Goal: Information Seeking & Learning: Learn about a topic

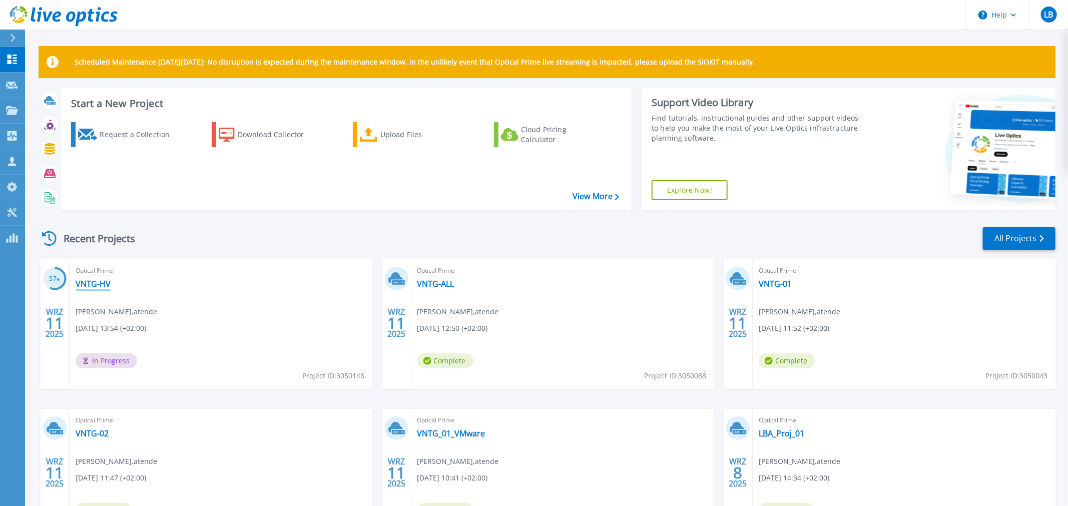
click at [93, 289] on link "VNTG-HV" at bounding box center [93, 284] width 35 height 10
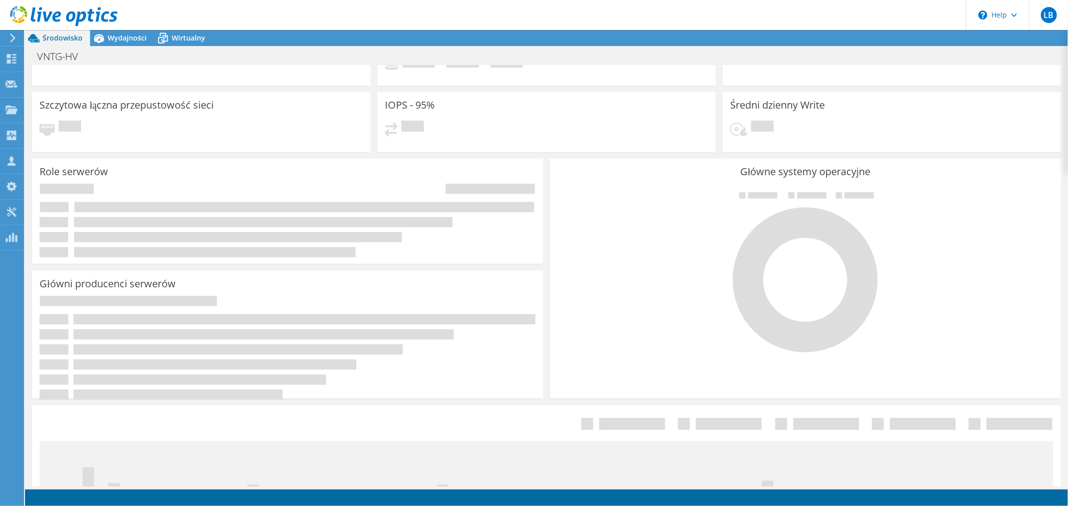
scroll to position [129, 0]
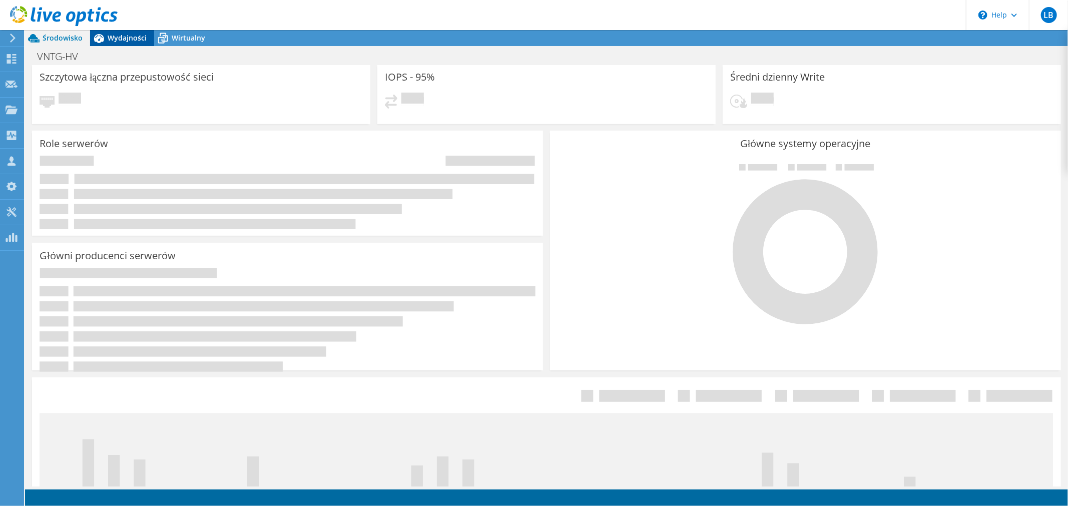
click at [120, 39] on span "Wydajności" at bounding box center [127, 38] width 39 height 10
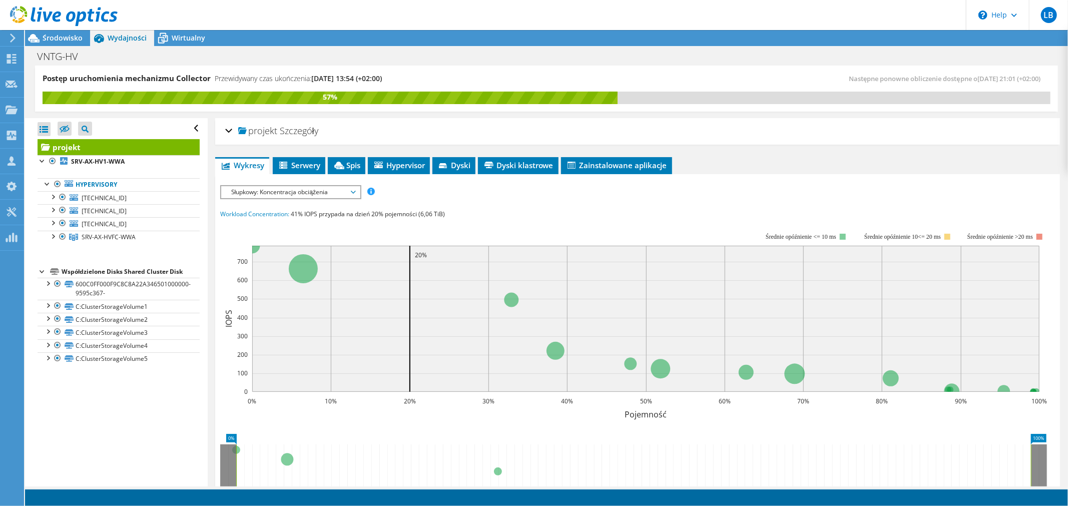
scroll to position [0, 0]
click at [69, 43] on div "Środowisko" at bounding box center [57, 38] width 65 height 16
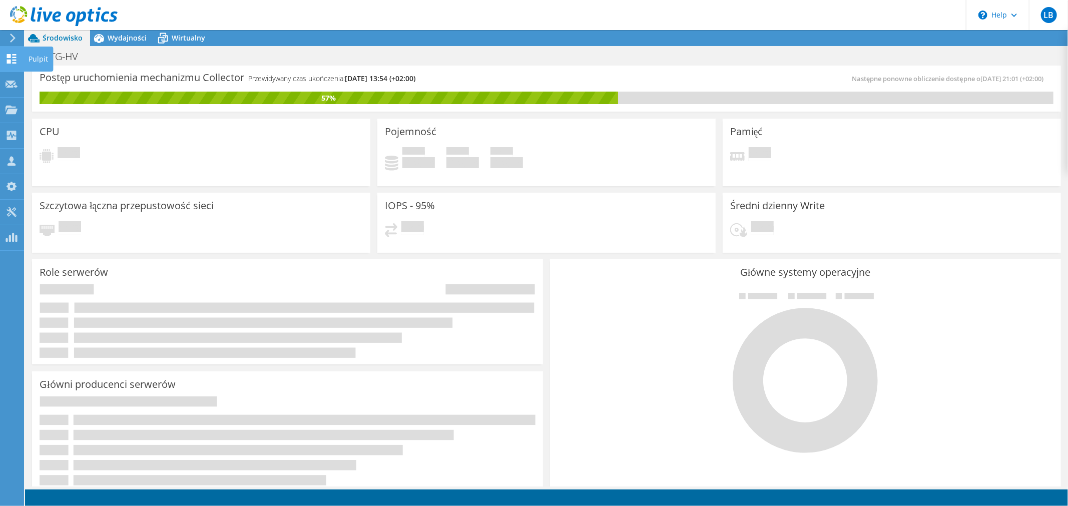
click at [15, 62] on icon at bounding box center [12, 59] width 12 height 10
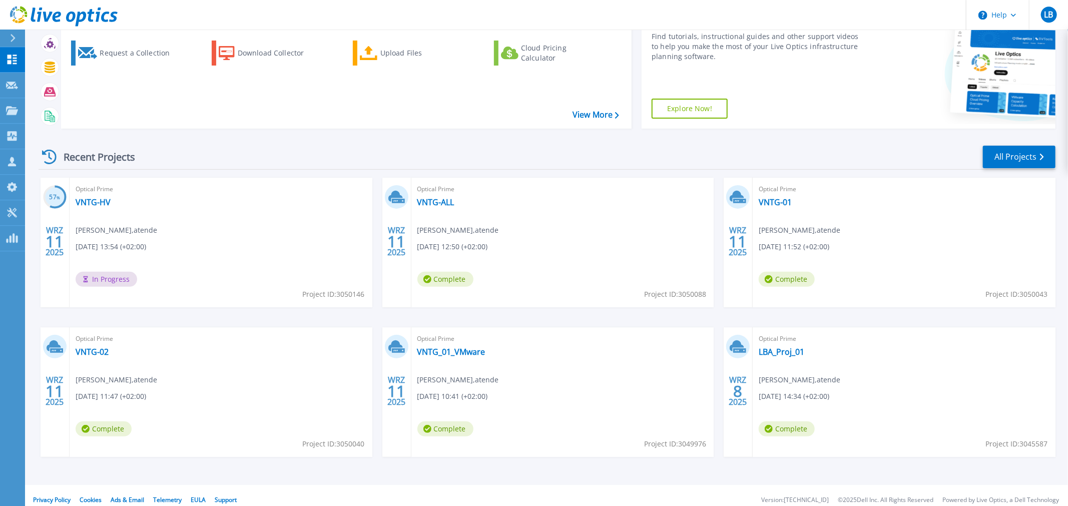
scroll to position [91, 0]
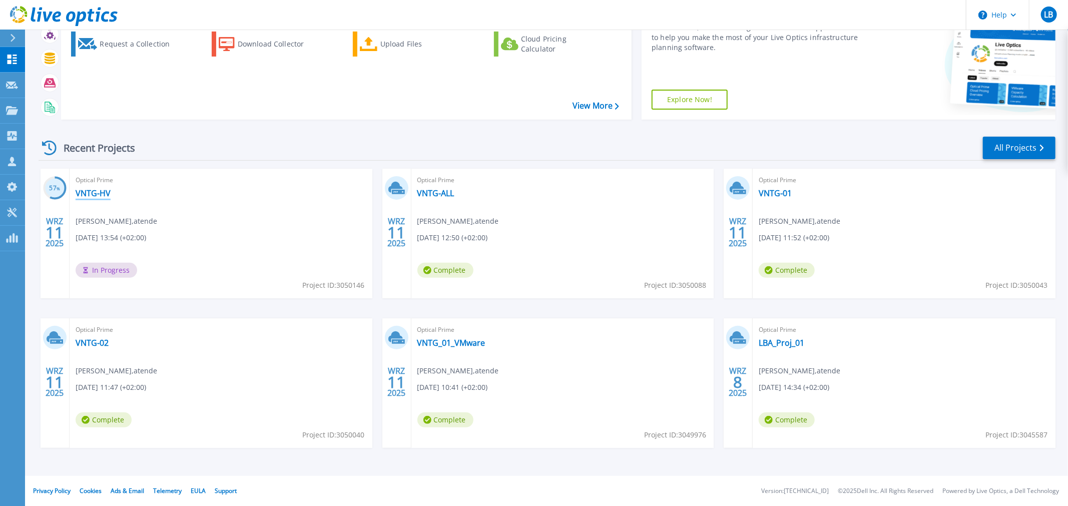
click at [85, 190] on link "VNTG-HV" at bounding box center [93, 193] width 35 height 10
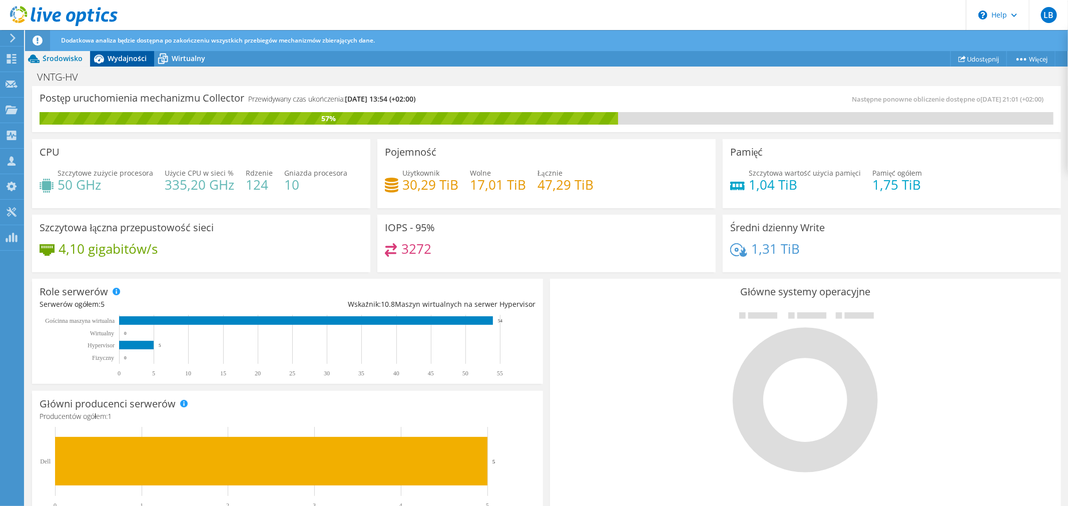
click at [119, 61] on span "Wydajności" at bounding box center [127, 59] width 39 height 10
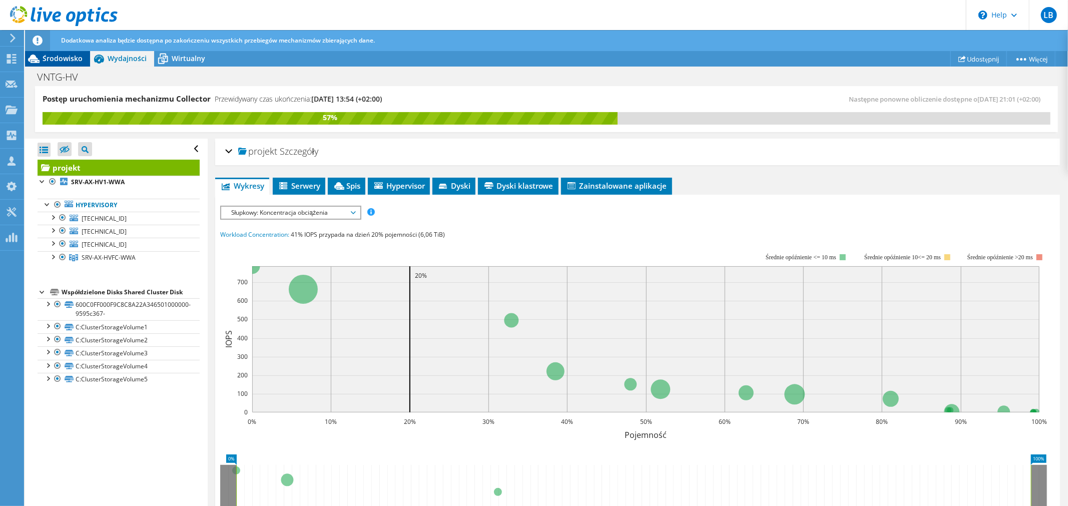
click at [65, 63] on span "Środowisko" at bounding box center [63, 59] width 40 height 10
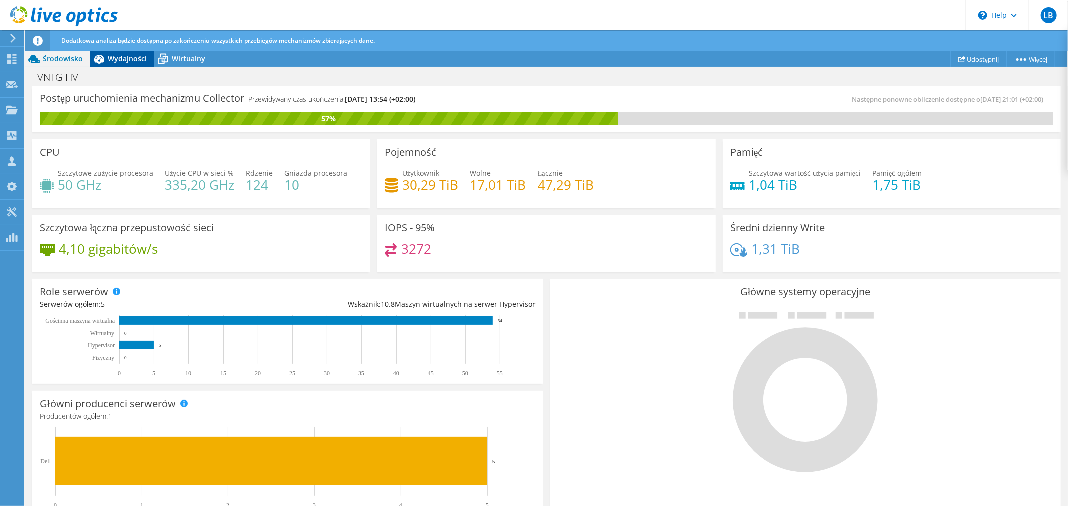
click at [113, 59] on span "Wydajności" at bounding box center [127, 59] width 39 height 10
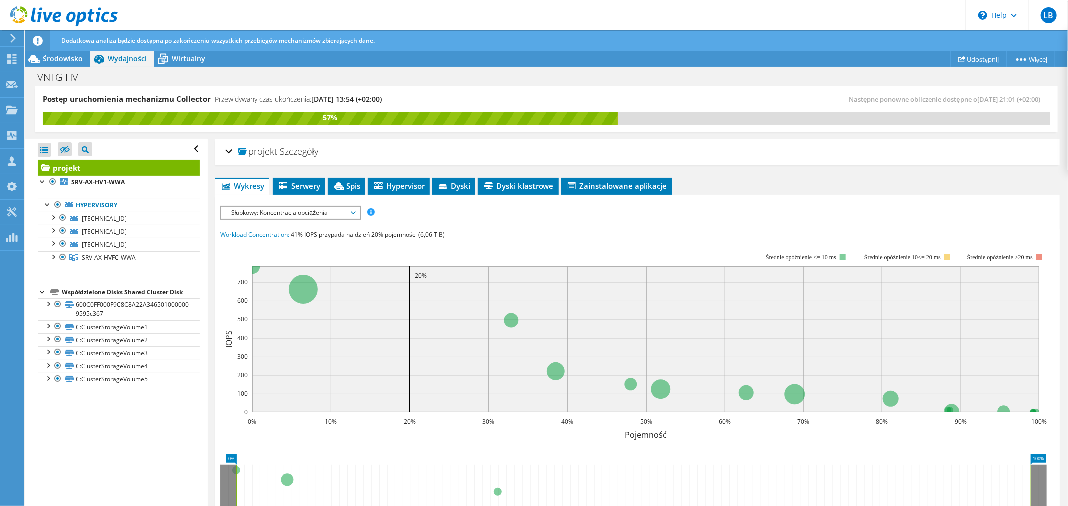
click at [298, 208] on span "Słupkowy: Koncentracja obciążenia" at bounding box center [290, 213] width 129 height 12
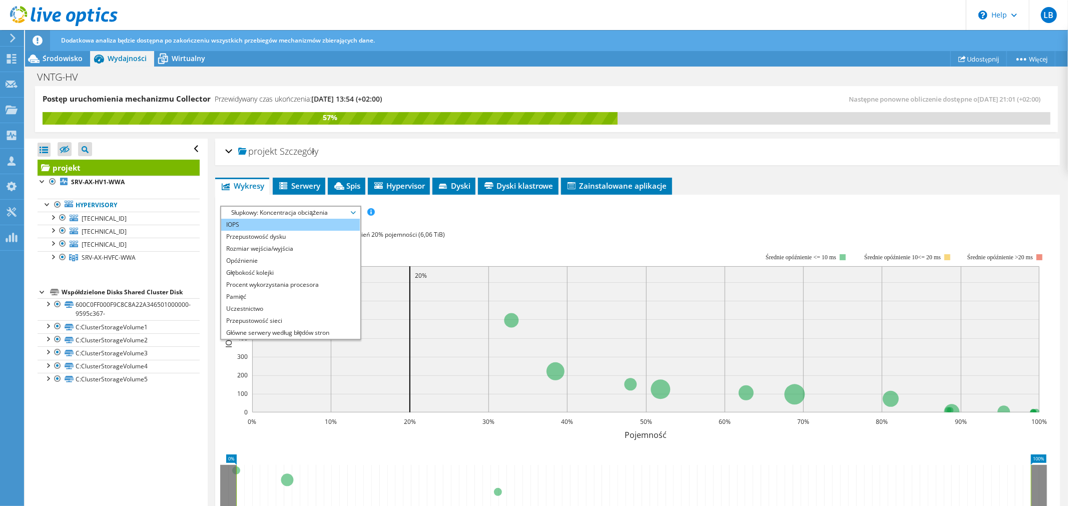
click at [273, 226] on li "IOPS" at bounding box center [290, 225] width 139 height 12
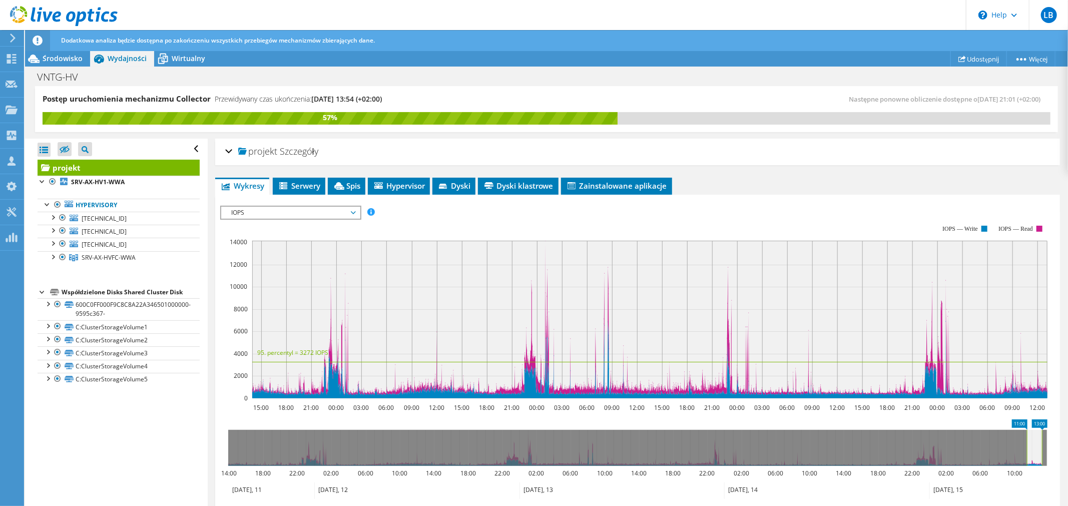
drag, startPoint x: 226, startPoint y: 441, endPoint x: 1025, endPoint y: 450, distance: 798.6
click at [1025, 450] on rect at bounding box center [1027, 448] width 4 height 36
